Goal: Task Accomplishment & Management: Manage account settings

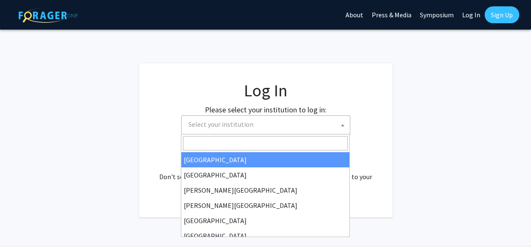
click at [343, 122] on span at bounding box center [342, 125] width 8 height 19
select select "34"
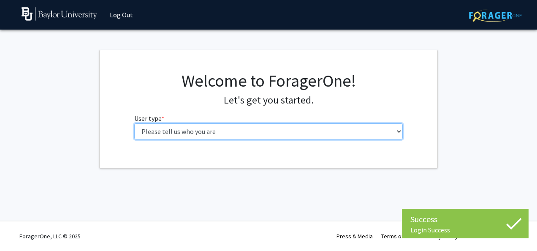
click at [235, 125] on select "Please tell us who you are Undergraduate Student Master's Student Doctoral Cand…" at bounding box center [268, 131] width 269 height 16
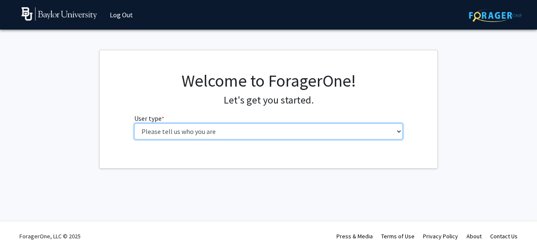
select select "1: undergrad"
click at [134, 123] on select "Please tell us who you are Undergraduate Student Master's Student Doctoral Cand…" at bounding box center [268, 131] width 269 height 16
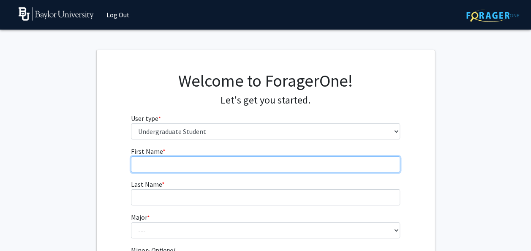
click at [168, 164] on input "First Name * required" at bounding box center [265, 164] width 269 height 16
type input "[PERSON_NAME]"
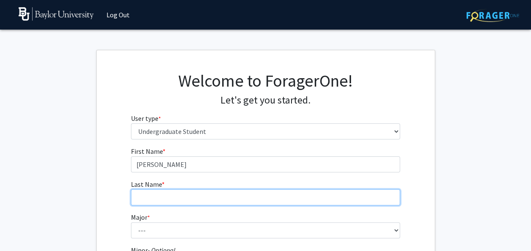
click at [168, 193] on input "Last Name * required" at bounding box center [265, 197] width 269 height 16
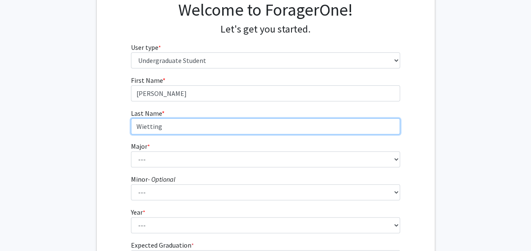
scroll to position [72, 0]
type input "Wietting"
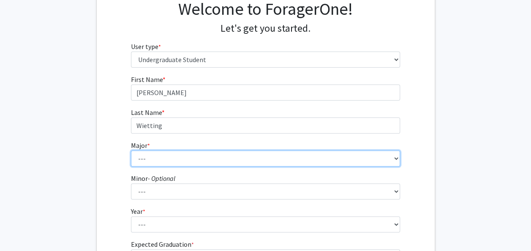
click at [157, 155] on select "--- Accounting American Studies Anthropology Apparel Design & Product Developme…" at bounding box center [265, 158] width 269 height 16
select select "48: 2713"
click at [131, 150] on select "--- Accounting American Studies Anthropology Apparel Design & Product Developme…" at bounding box center [265, 158] width 269 height 16
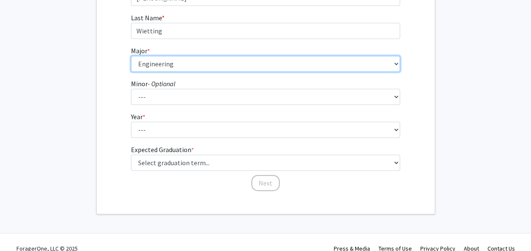
scroll to position [168, 0]
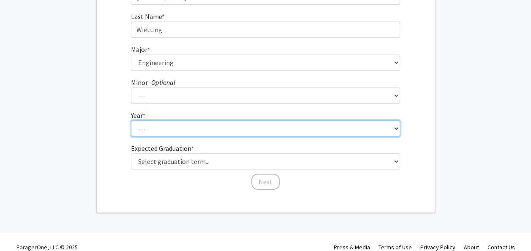
click at [171, 134] on select "--- First-year Sophomore Junior Senior Postbaccalaureate Certificate" at bounding box center [265, 128] width 269 height 16
select select "1: first-year"
click at [131, 120] on select "--- First-year Sophomore Junior Senior Postbaccalaureate Certificate" at bounding box center [265, 128] width 269 height 16
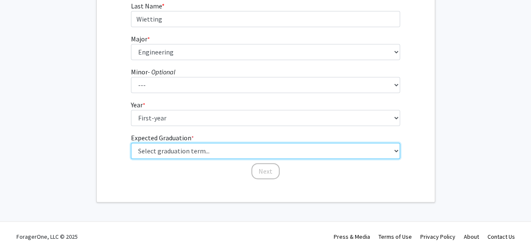
click at [177, 152] on select "Select graduation term... Spring 2025 Summer 2025 Fall 2025 Winter 2025 Spring …" at bounding box center [265, 151] width 269 height 16
select select "20: winter_2029"
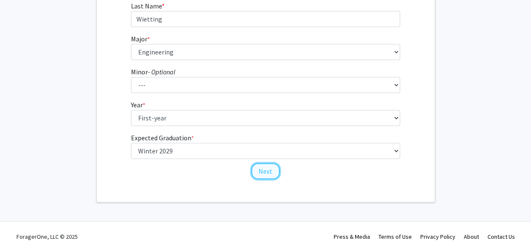
click at [255, 171] on button "Next" at bounding box center [265, 171] width 28 height 16
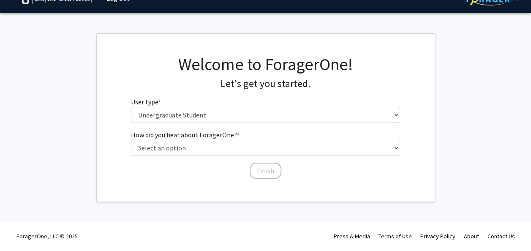
scroll to position [0, 0]
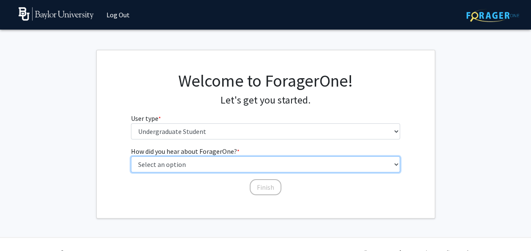
click at [287, 165] on select "Select an option Peer/student recommendation Faculty/staff recommendation Unive…" at bounding box center [265, 164] width 269 height 16
select select "2: faculty_recommendation"
click at [131, 156] on select "Select an option Peer/student recommendation Faculty/staff recommendation Unive…" at bounding box center [265, 164] width 269 height 16
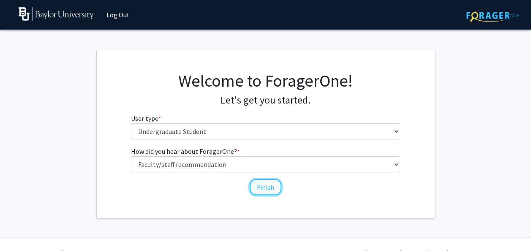
click at [264, 190] on button "Finish" at bounding box center [266, 187] width 32 height 16
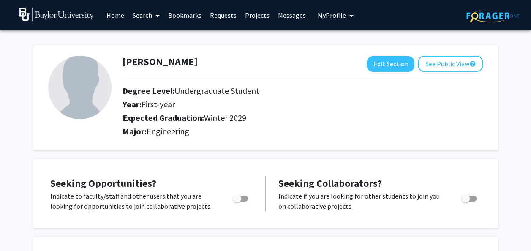
click at [94, 86] on img at bounding box center [79, 87] width 63 height 63
click at [400, 63] on button "Edit Section" at bounding box center [391, 64] width 48 height 16
select select "48: winter_2029"
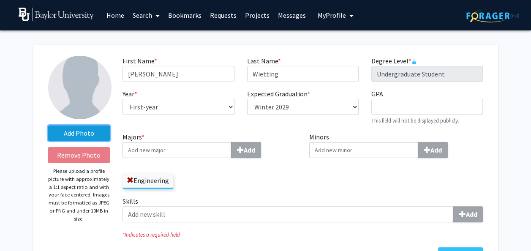
click at [87, 133] on label "Add Photo" at bounding box center [79, 132] width 62 height 15
click at [0, 0] on input "Add Photo" at bounding box center [0, 0] width 0 height 0
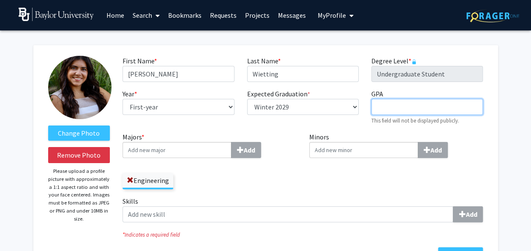
click at [393, 107] on input "GPA required" at bounding box center [427, 107] width 112 height 16
type input "4.0"
click at [369, 125] on div "First Name * required [PERSON_NAME] Last Name * required [PERSON_NAME] Degree L…" at bounding box center [302, 94] width 373 height 76
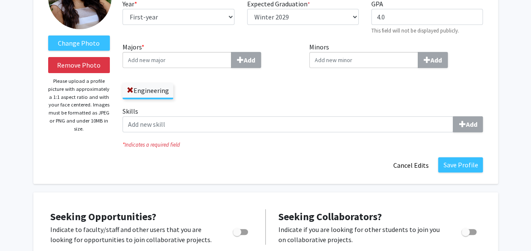
scroll to position [92, 0]
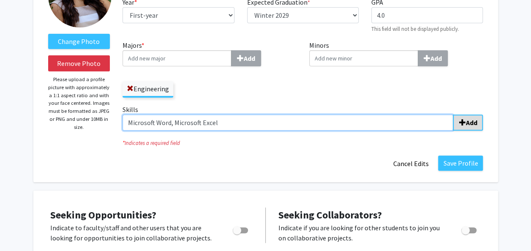
type input "Microsoft Word, Microsoft Excel"
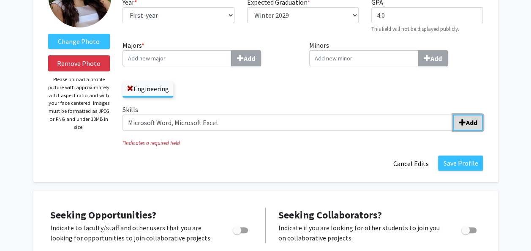
click at [478, 124] on button "Add" at bounding box center [468, 122] width 30 height 16
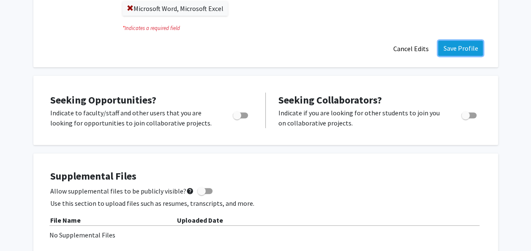
click at [454, 47] on button "Save Profile" at bounding box center [460, 48] width 45 height 15
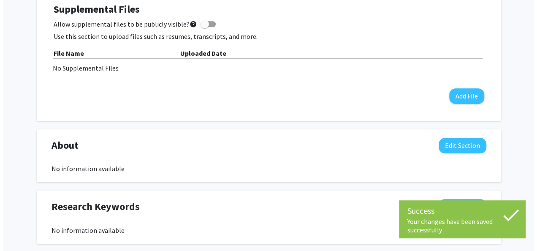
scroll to position [278, 0]
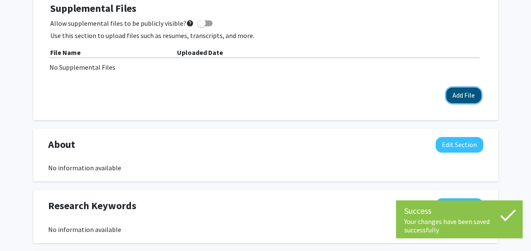
click at [457, 99] on button "Add File" at bounding box center [463, 95] width 35 height 16
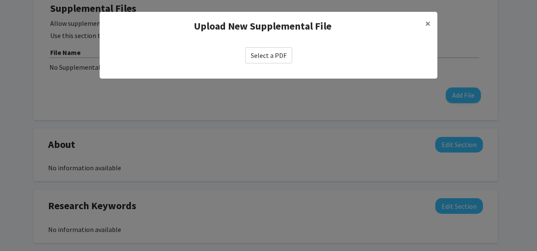
click at [271, 59] on label "Select a PDF" at bounding box center [268, 55] width 47 height 16
click at [0, 0] on input "Select a PDF" at bounding box center [0, 0] width 0 height 0
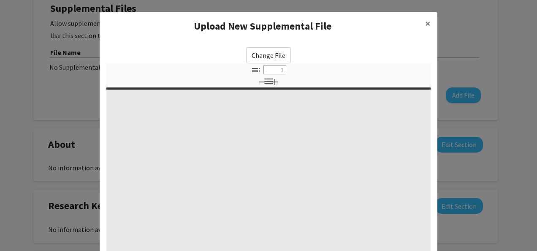
select select "custom"
type input "0"
select select "custom"
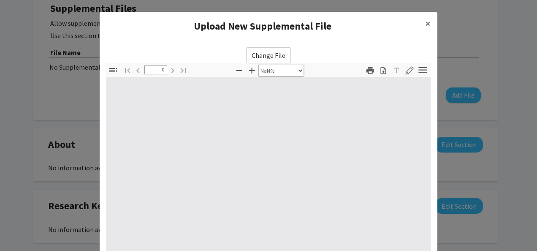
type input "1"
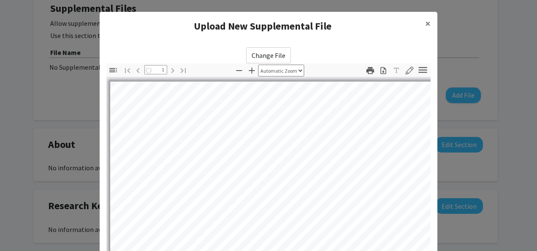
select select "auto"
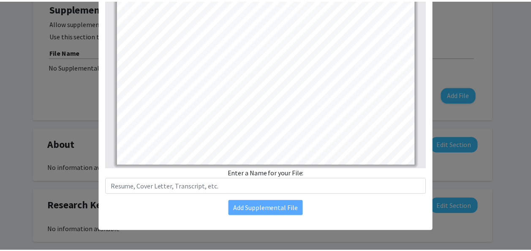
scroll to position [128, 0]
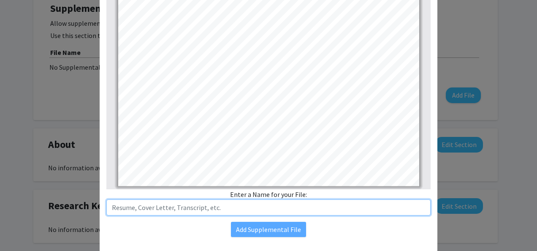
click at [291, 211] on input "text" at bounding box center [268, 207] width 324 height 16
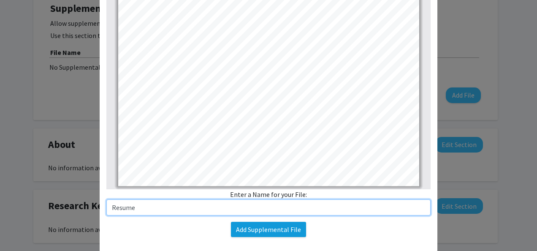
type input "Resume"
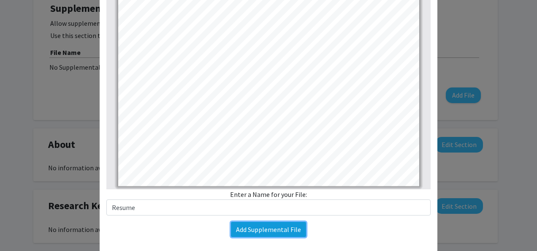
click at [287, 228] on button "Add Supplemental File" at bounding box center [268, 229] width 75 height 15
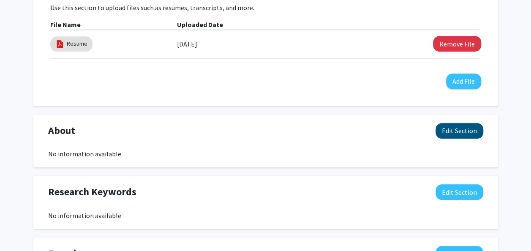
scroll to position [306, 0]
click at [473, 128] on button "Edit Section" at bounding box center [459, 130] width 48 height 16
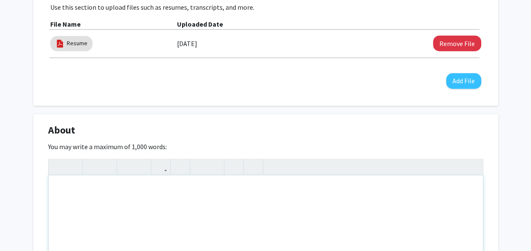
click at [215, 190] on div "Note to users with screen readers: Please deactivate our accessibility plugin f…" at bounding box center [266, 238] width 434 height 127
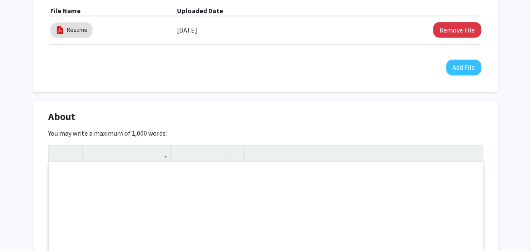
scroll to position [321, 0]
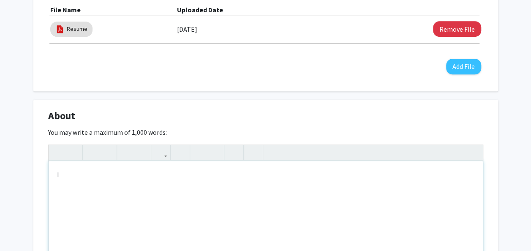
type textarea "I"
click at [166, 172] on div "Baylor has given me an opportunity to seek the knowledge and experience I hope …" at bounding box center [266, 224] width 434 height 127
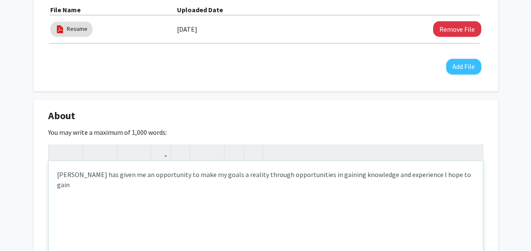
click at [447, 176] on div "[PERSON_NAME] has given me an opportunity to make my goals a reality through op…" at bounding box center [266, 224] width 434 height 127
type textarea "Baylor has given me an opportunity to make my goals a reality through opportuni…"
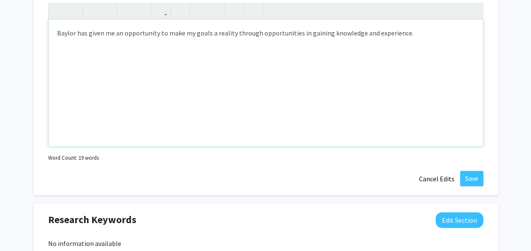
scroll to position [462, 0]
click at [471, 179] on button "Save" at bounding box center [471, 178] width 23 height 15
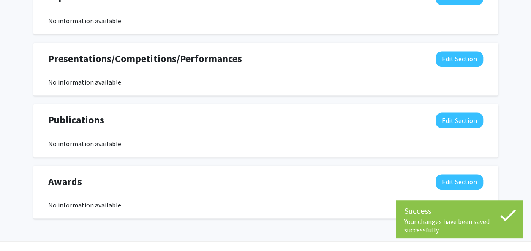
scroll to position [582, 0]
